Goal: Check status: Check status

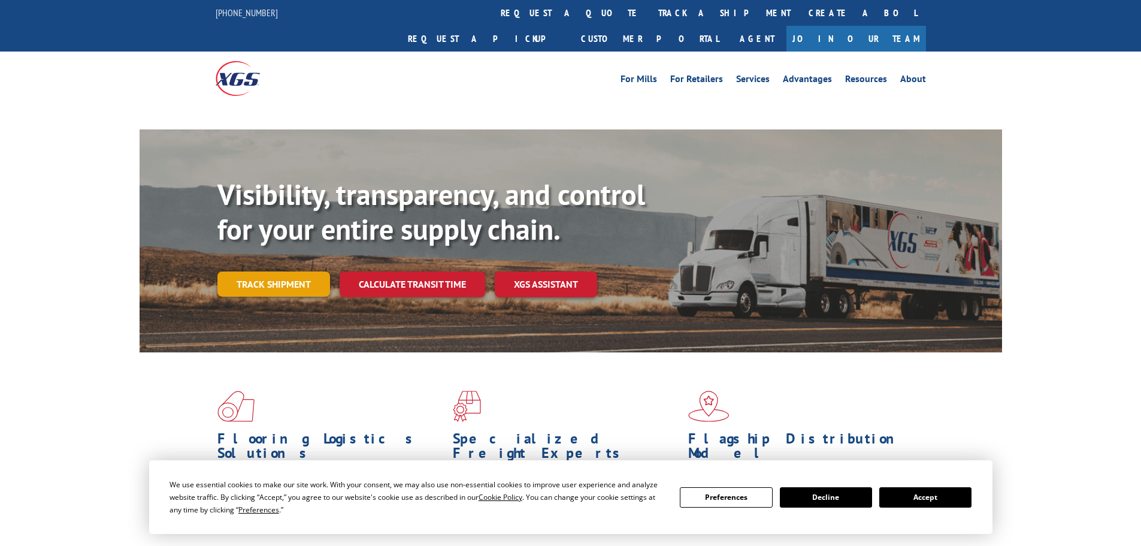
click at [279, 271] on link "Track shipment" at bounding box center [273, 283] width 113 height 25
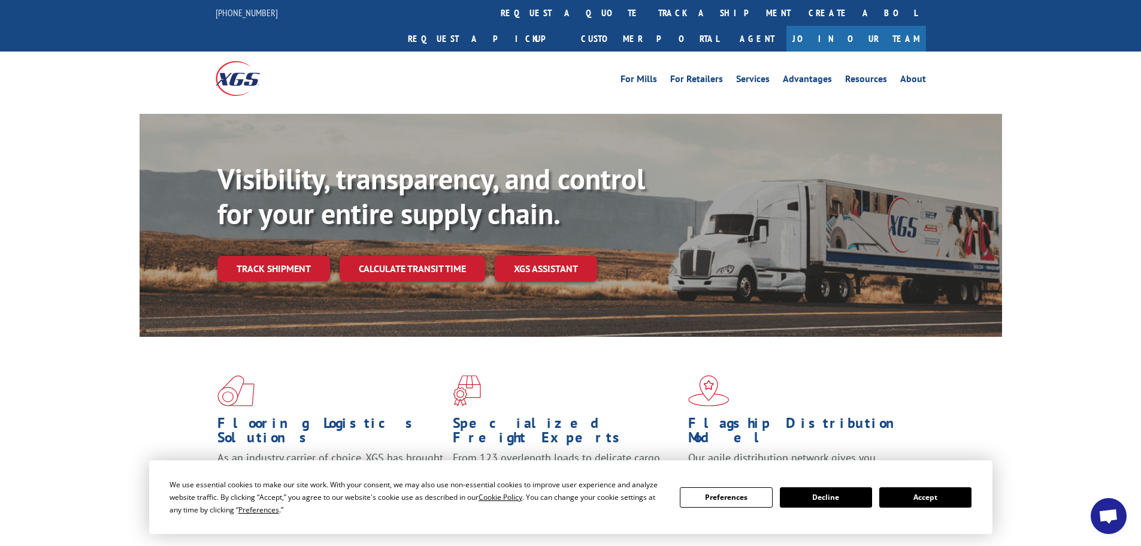
click at [935, 496] on button "Accept" at bounding box center [926, 497] width 92 height 20
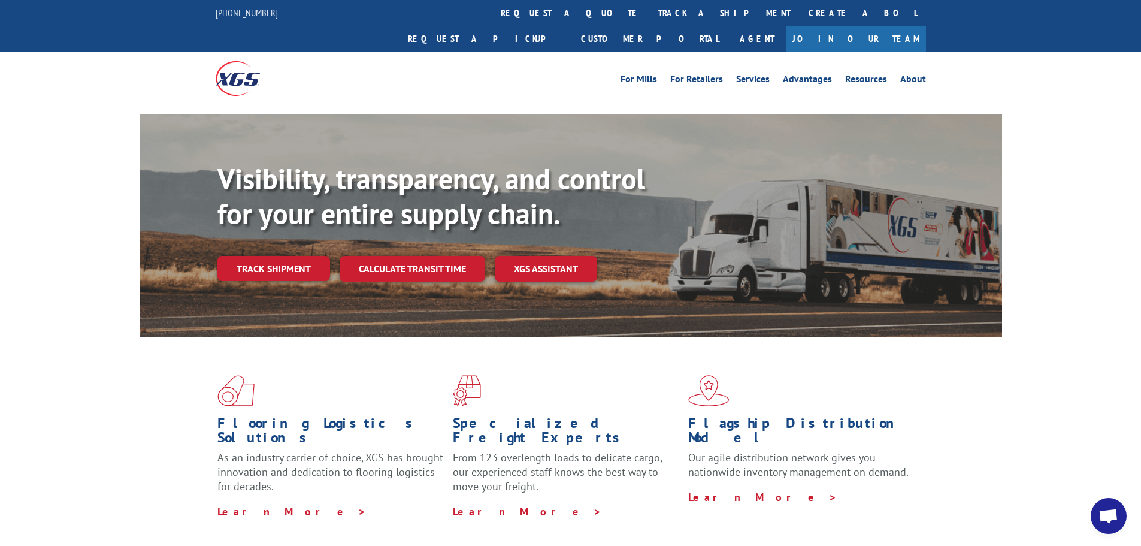
click at [272, 256] on link "Track shipment" at bounding box center [273, 268] width 113 height 25
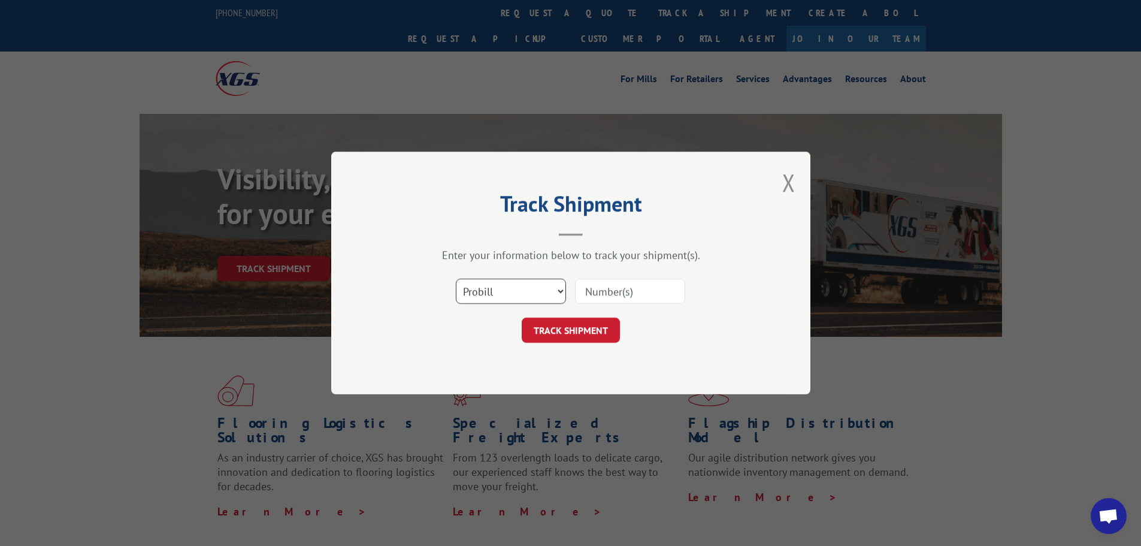
click at [512, 286] on select "Select category... Probill BOL PO" at bounding box center [511, 291] width 110 height 25
select select "bol"
click at [456, 279] on select "Select category... Probill BOL PO" at bounding box center [511, 291] width 110 height 25
click at [609, 287] on input at bounding box center [630, 291] width 110 height 25
drag, startPoint x: 609, startPoint y: 287, endPoint x: 612, endPoint y: 300, distance: 13.7
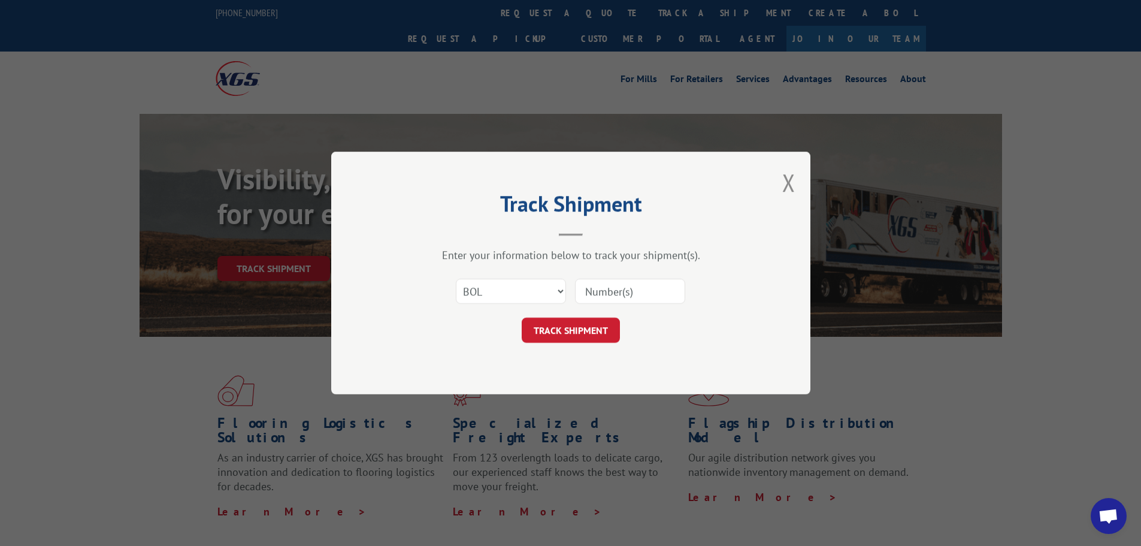
paste input "0078202759"
type input "0078202759"
click at [581, 324] on button "TRACK SHIPMENT" at bounding box center [571, 330] width 98 height 25
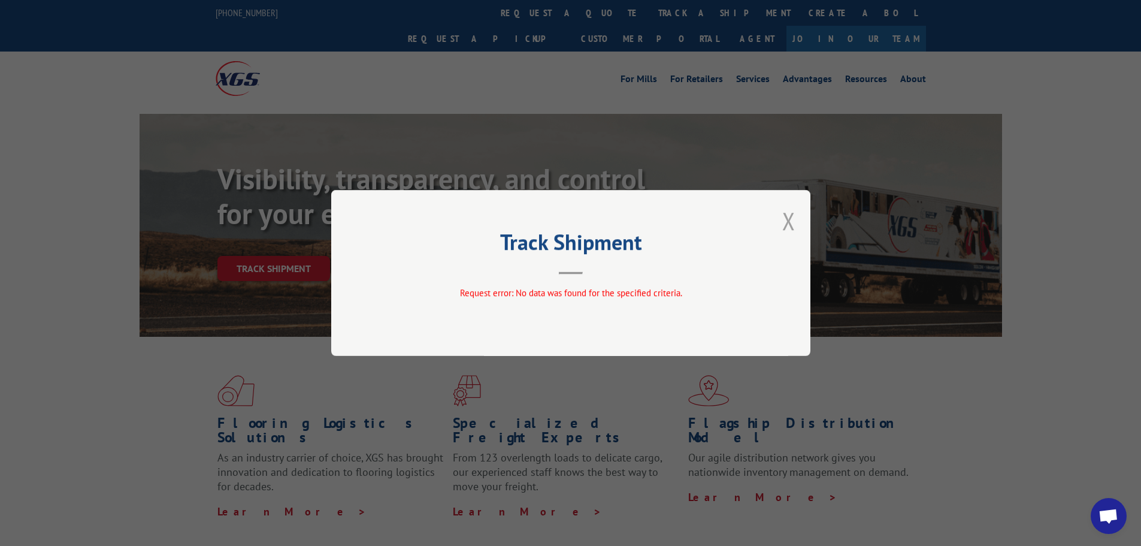
click at [788, 216] on button "Close modal" at bounding box center [788, 221] width 13 height 32
